Goal: Task Accomplishment & Management: Use online tool/utility

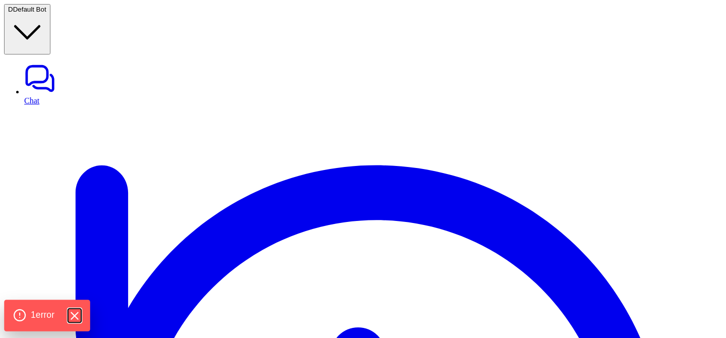
click at [74, 309] on icon "Hide Errors" at bounding box center [74, 315] width 13 height 13
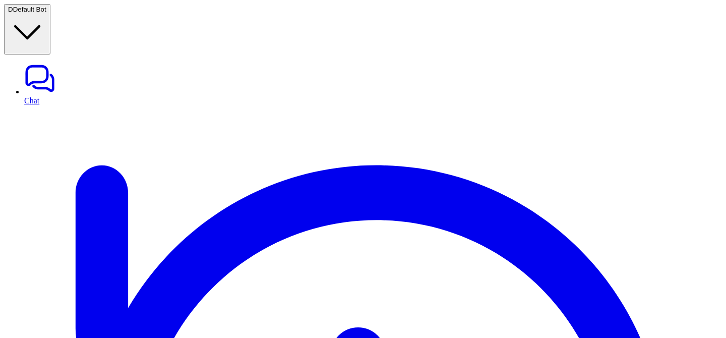
type textarea "**********"
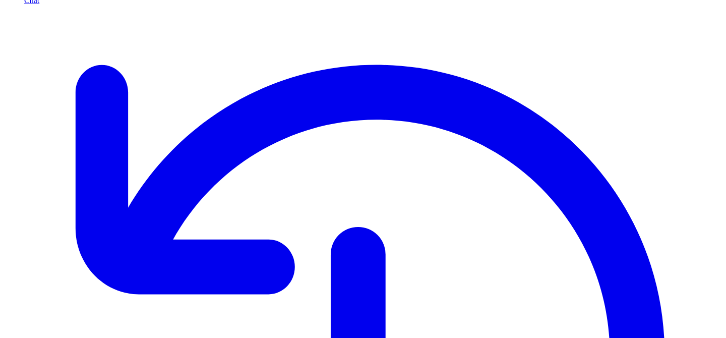
scroll to position [167, 0]
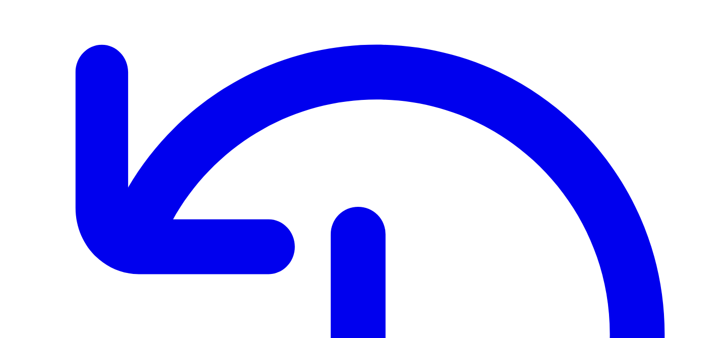
scroll to position [125, 0]
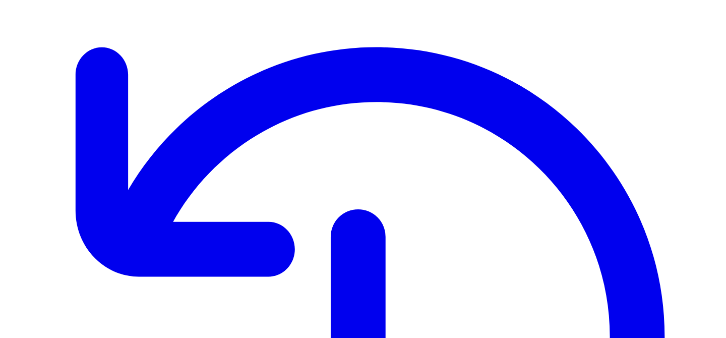
scroll to position [173, 0]
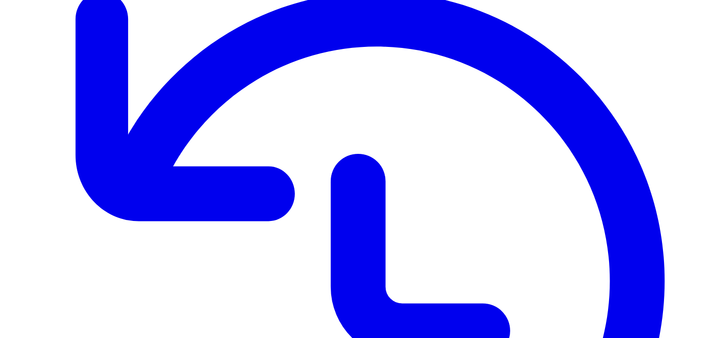
type textarea "**********"
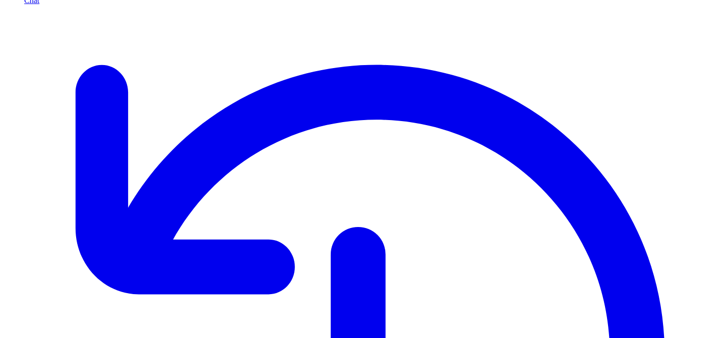
scroll to position [101, 0]
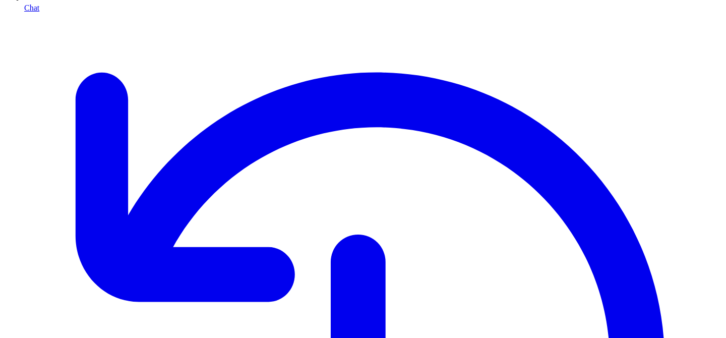
scroll to position [92, 0]
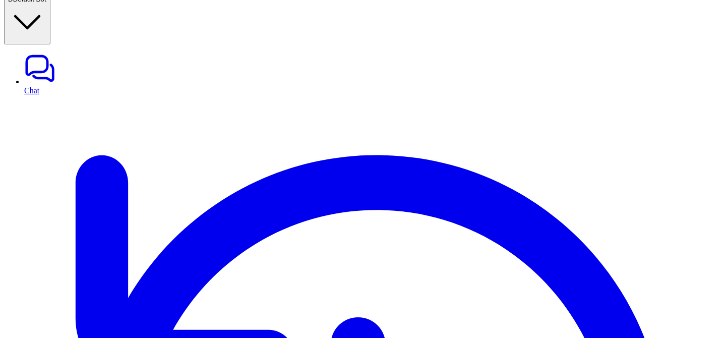
scroll to position [92, 0]
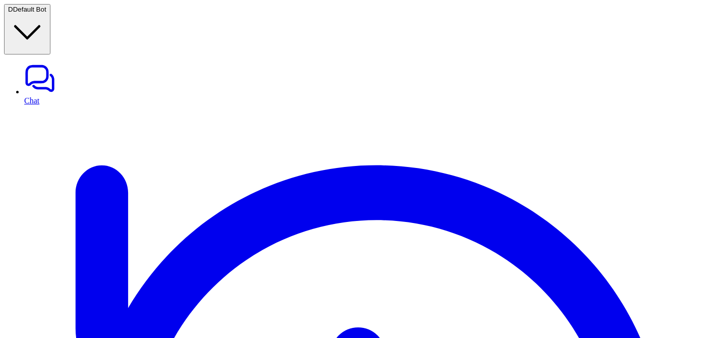
scroll to position [42, 0]
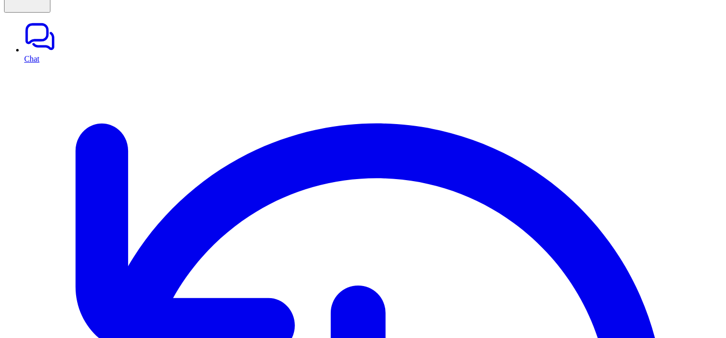
drag, startPoint x: 389, startPoint y: 113, endPoint x: 527, endPoint y: 133, distance: 139.6
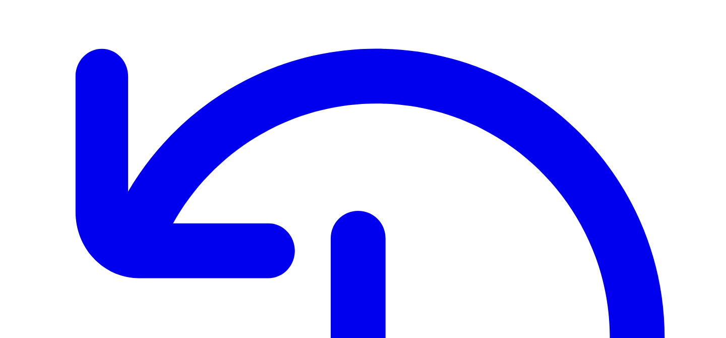
scroll to position [112, 0]
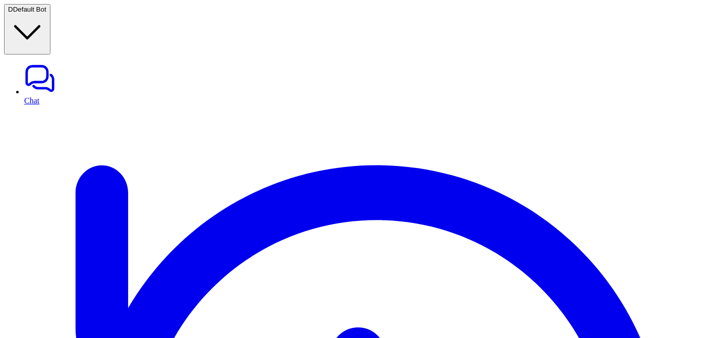
scroll to position [167, 0]
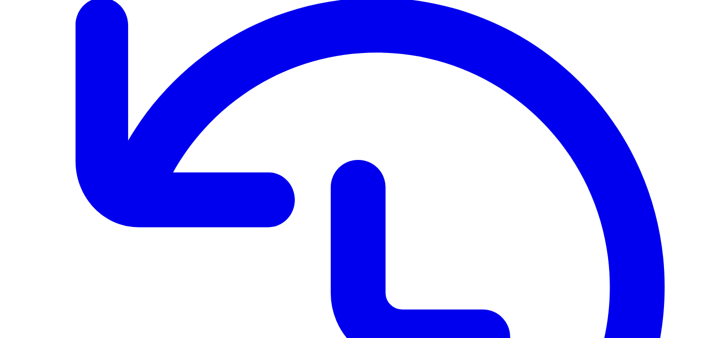
scroll to position [42, 0]
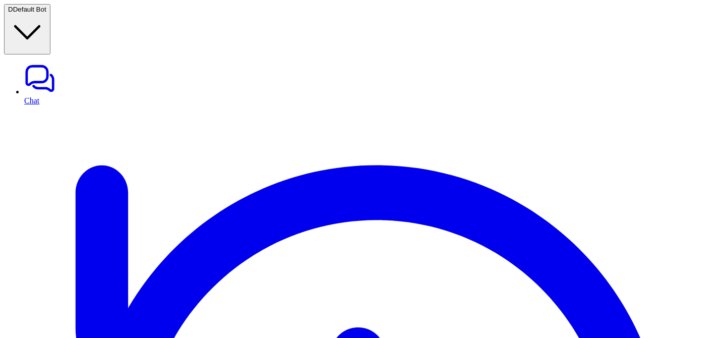
scroll to position [42, 0]
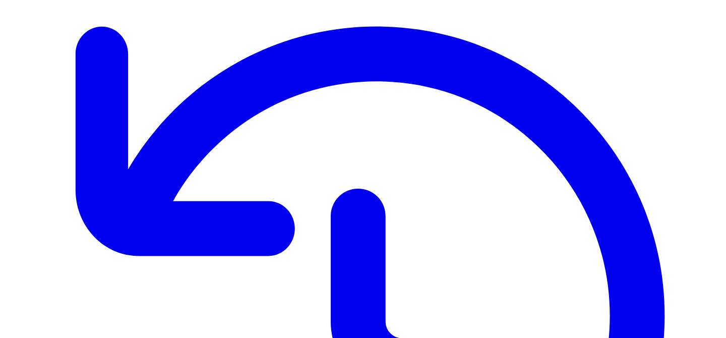
scroll to position [122, 0]
